Goal: Task Accomplishment & Management: Manage account settings

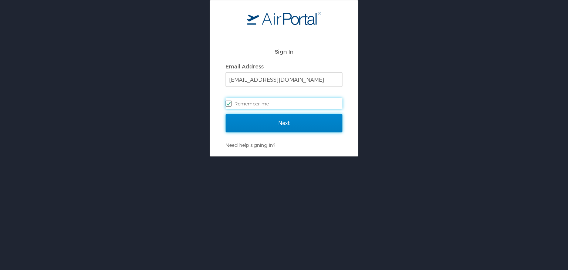
click at [285, 125] on input "Next" at bounding box center [284, 123] width 117 height 18
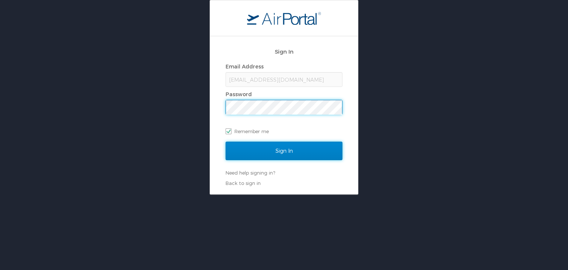
click at [278, 150] on input "Sign In" at bounding box center [284, 151] width 117 height 18
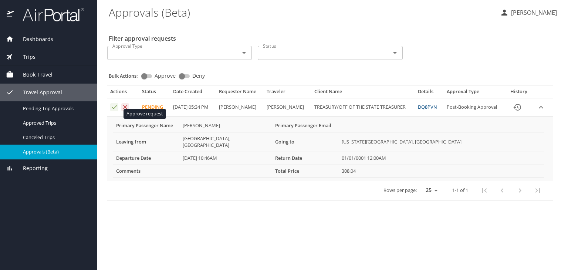
click at [114, 111] on icon "Approval table" at bounding box center [114, 107] width 7 height 7
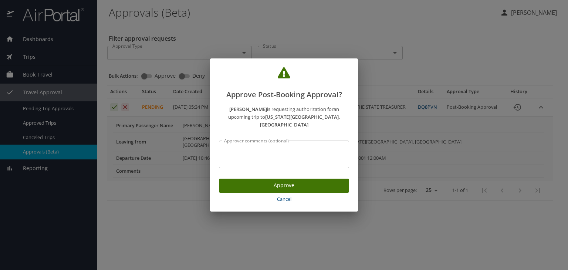
click at [287, 182] on span "Approve" at bounding box center [284, 185] width 118 height 9
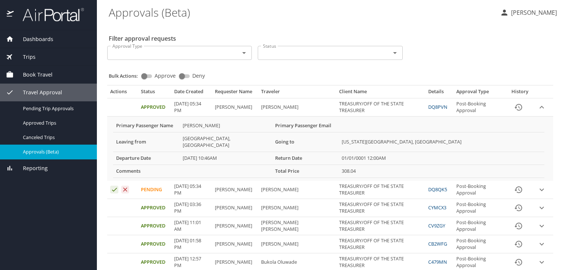
click at [187, 181] on PM "[DATE] 05:34 PM" at bounding box center [191, 190] width 40 height 18
click at [175, 184] on PM "[DATE] 05:34 PM" at bounding box center [191, 190] width 40 height 18
click at [540, 188] on icon "expand row" at bounding box center [542, 189] width 4 height 3
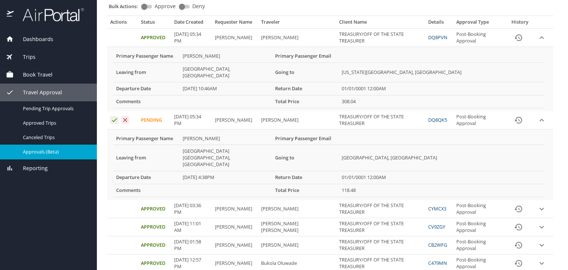
scroll to position [74, 0]
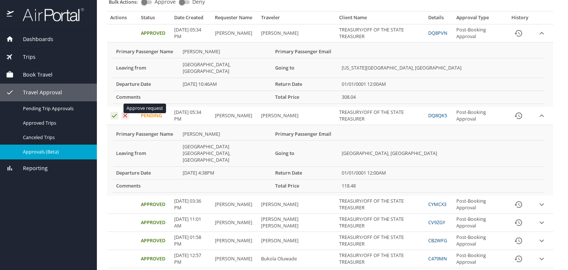
click at [114, 114] on icon "Approval table" at bounding box center [114, 116] width 5 height 4
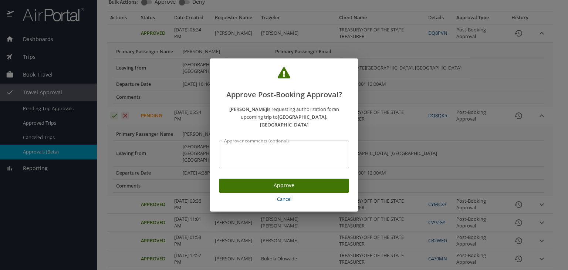
click at [283, 181] on span "Approve" at bounding box center [284, 185] width 118 height 9
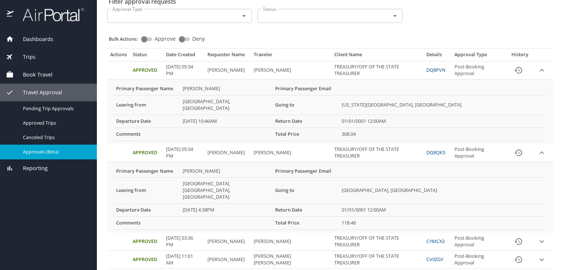
scroll to position [0, 0]
